Goal: Navigation & Orientation: Find specific page/section

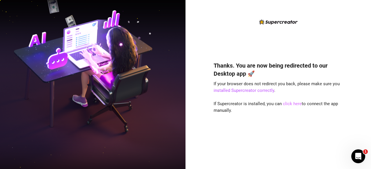
click at [294, 104] on link "click here" at bounding box center [292, 103] width 19 height 5
click at [225, 93] on link "installed Supercreator correctly" at bounding box center [243, 90] width 61 height 5
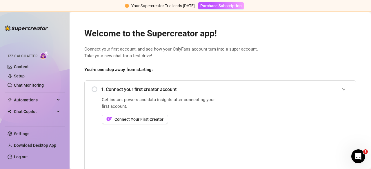
click at [119, 76] on div "Welcome to the Supercreator app! Connect your first account, and see how your O…" at bounding box center [220, 149] width 281 height 257
click at [28, 134] on link "Settings" at bounding box center [21, 134] width 15 height 5
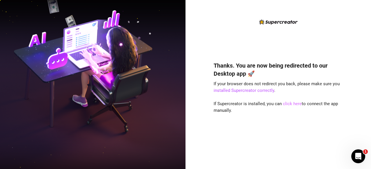
click at [288, 103] on link "click here" at bounding box center [292, 103] width 19 height 5
click at [331, 73] on h4 "Thanks. You are now being redirected to our Desktop app 🚀" at bounding box center [277, 70] width 129 height 16
click at [290, 104] on link "click here" at bounding box center [292, 103] width 19 height 5
